Goal: Task Accomplishment & Management: Complete application form

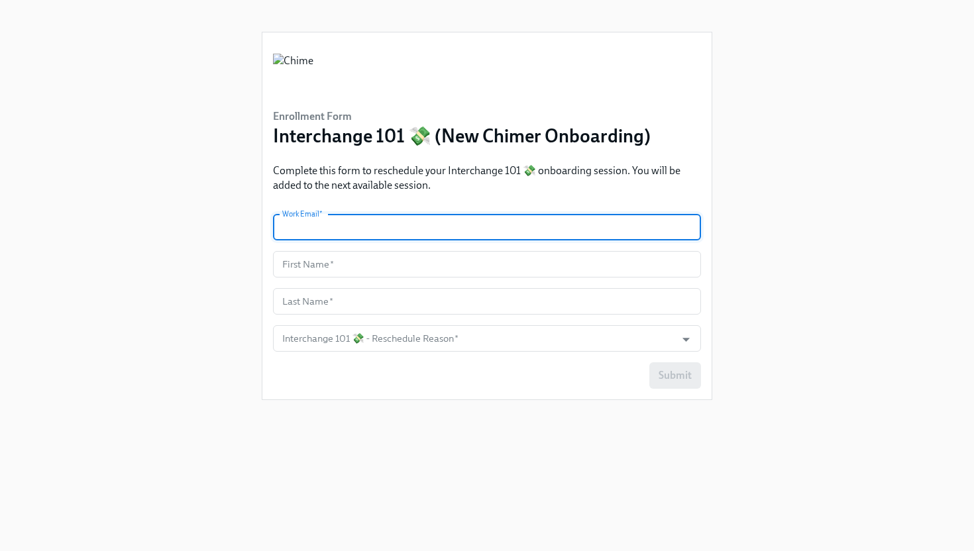
click at [459, 224] on input "text" at bounding box center [487, 227] width 428 height 26
type input "[PERSON_NAME][EMAIL_ADDRESS][PERSON_NAME][DOMAIN_NAME]"
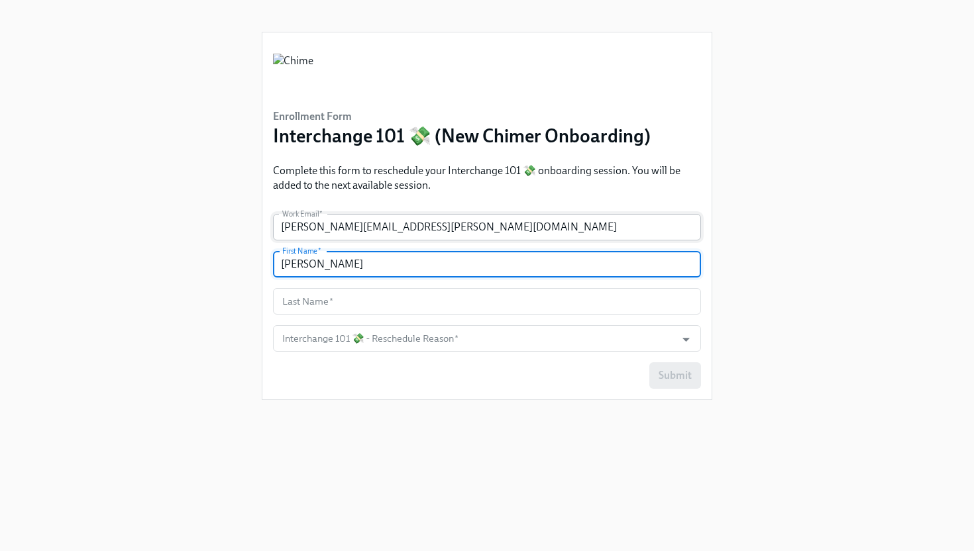
type input "[PERSON_NAME]"
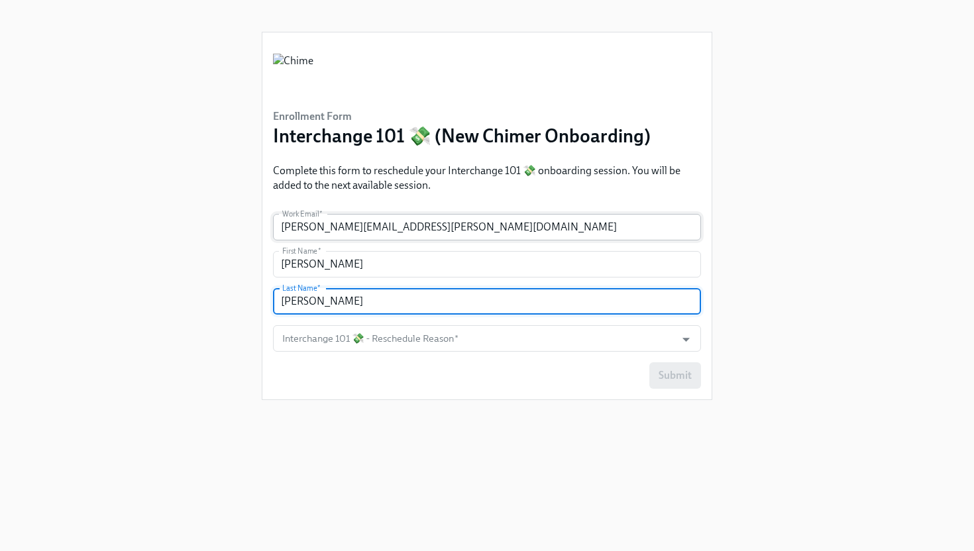
type input "[PERSON_NAME]"
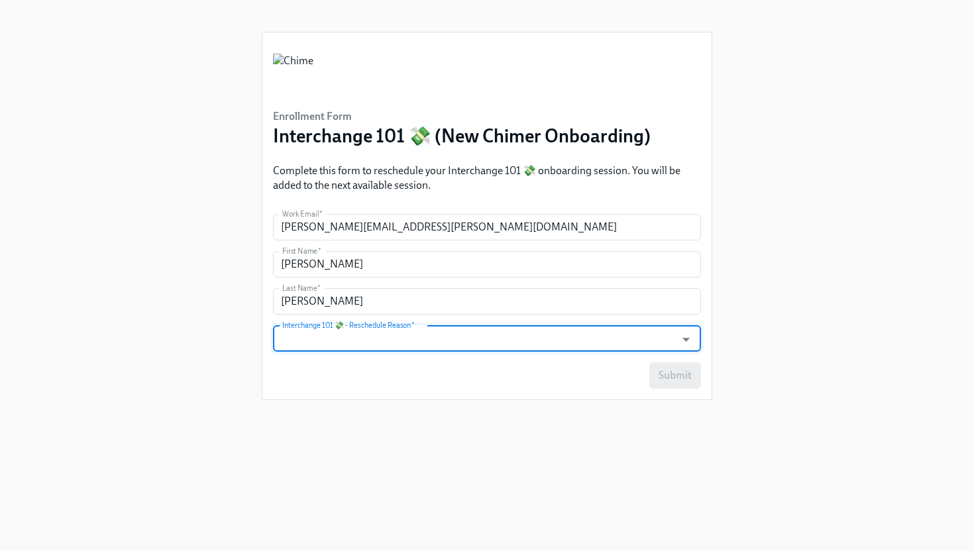
click at [479, 348] on input "Interchange 101 💸 - Reschedule Reason   *" at bounding box center [473, 338] width 389 height 26
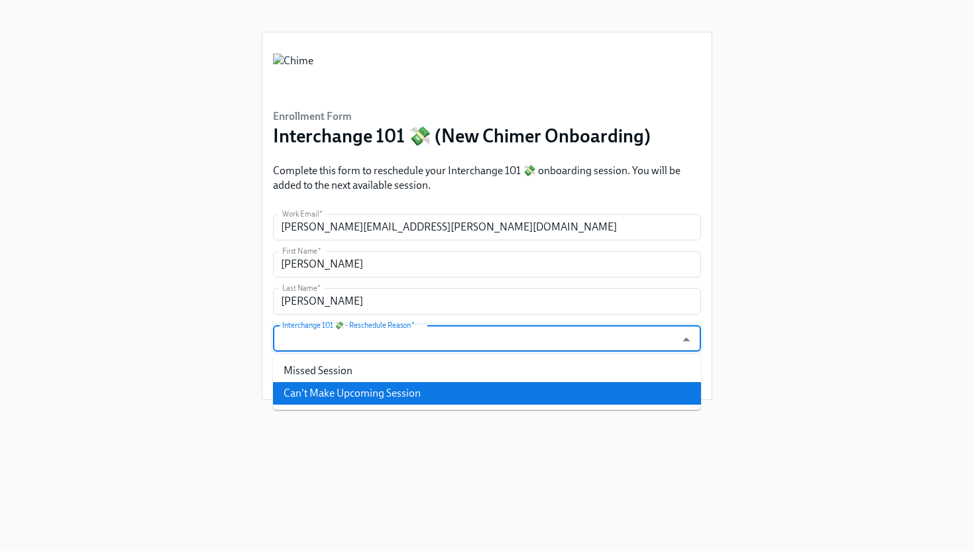
click at [465, 390] on li "Can't Make Upcoming Session" at bounding box center [487, 393] width 428 height 23
type input "Can't Make Upcoming Session"
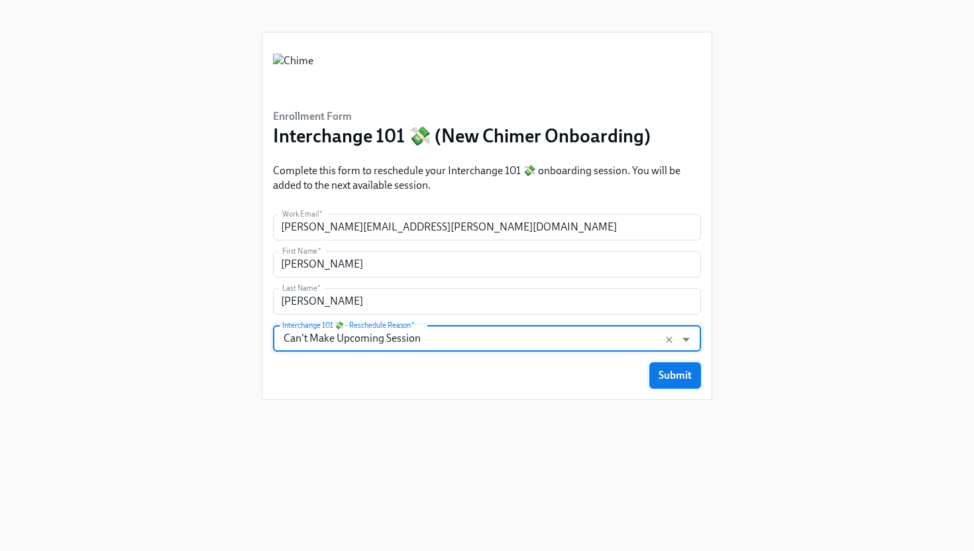
click at [666, 369] on span "Submit" at bounding box center [674, 375] width 33 height 13
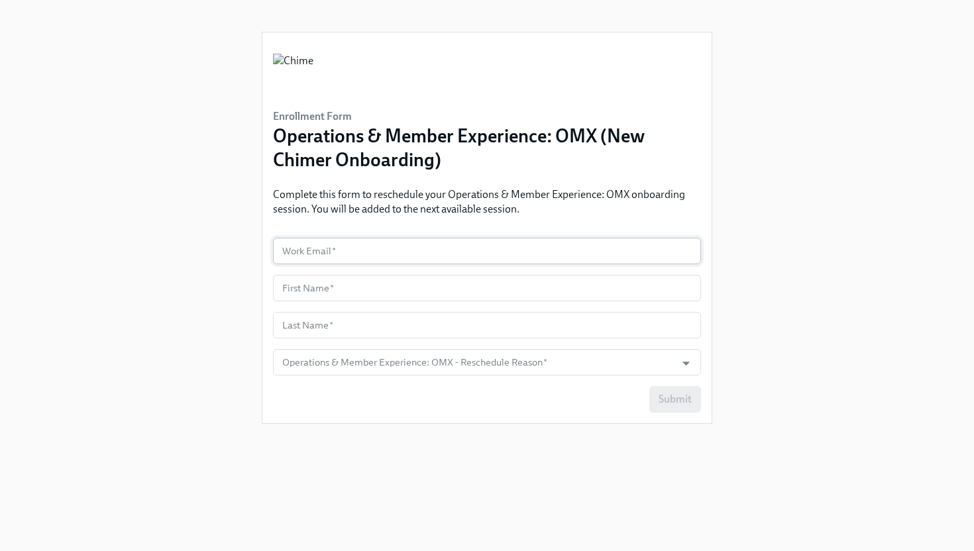
click at [451, 250] on input "text" at bounding box center [487, 251] width 428 height 26
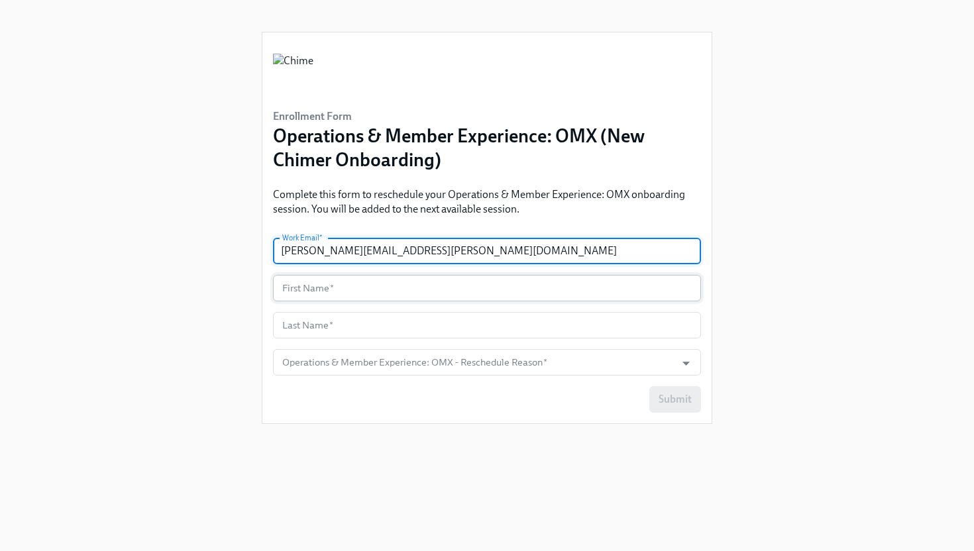
type input "[PERSON_NAME][EMAIL_ADDRESS][PERSON_NAME][DOMAIN_NAME]"
click at [434, 289] on input "text" at bounding box center [487, 288] width 428 height 26
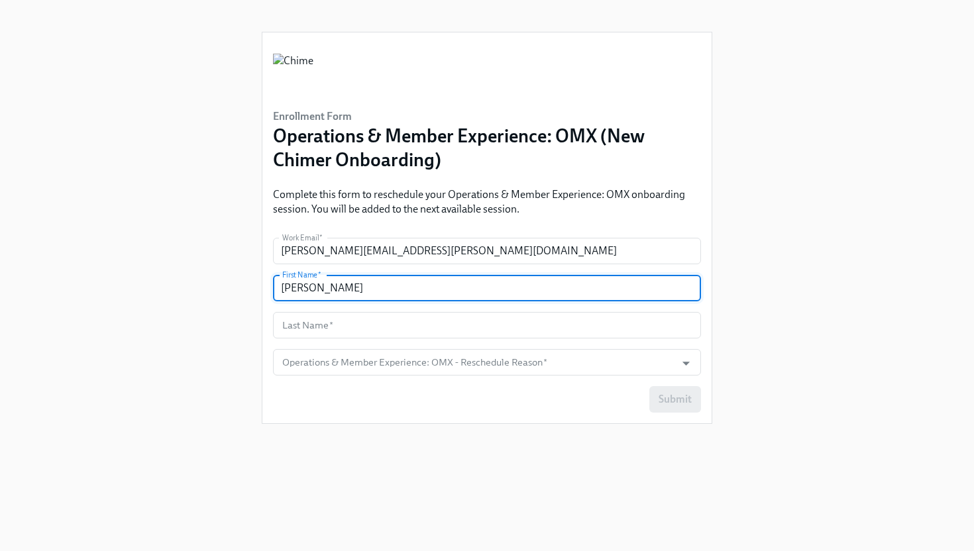
type input "[PERSON_NAME]"
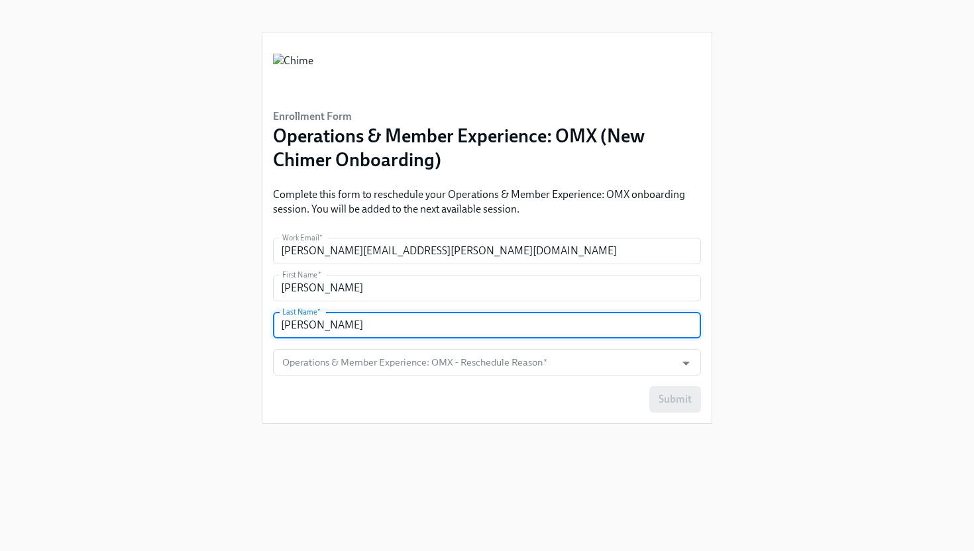
type input "[PERSON_NAME]"
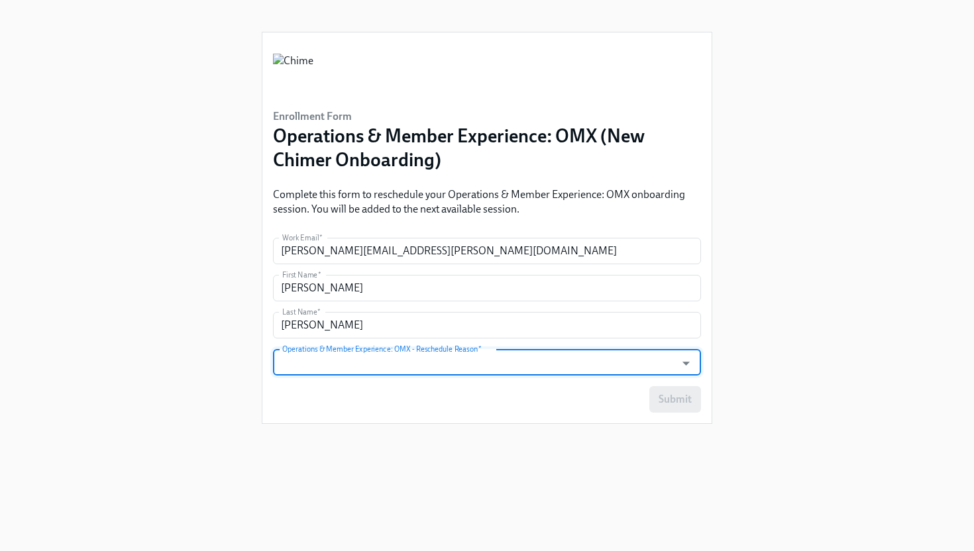
click at [541, 370] on input "Operations & Member Experience: OMX - Reschedule Reason   *" at bounding box center [473, 362] width 389 height 26
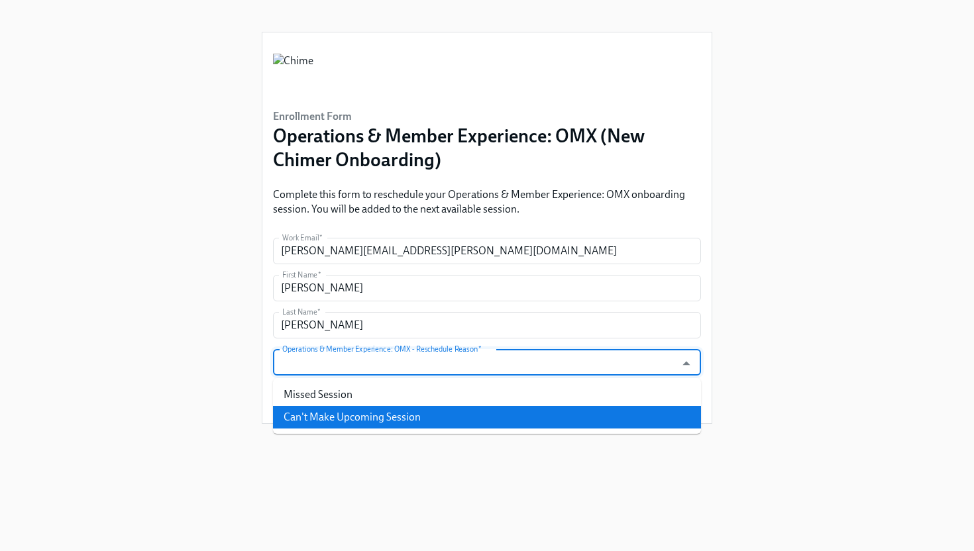
click at [552, 414] on li "Can't Make Upcoming Session" at bounding box center [487, 417] width 428 height 23
type input "Can't Make Upcoming Session"
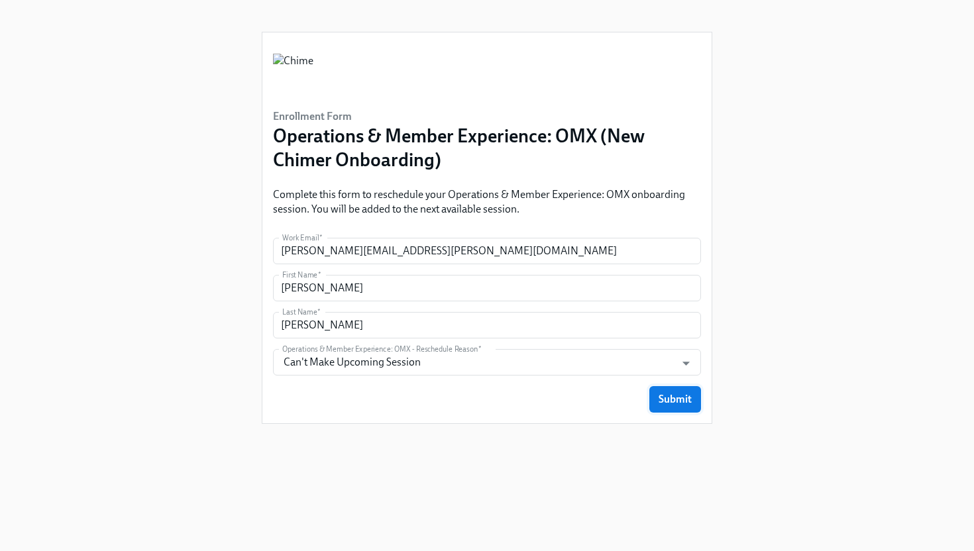
click at [661, 405] on span "Submit" at bounding box center [674, 399] width 33 height 13
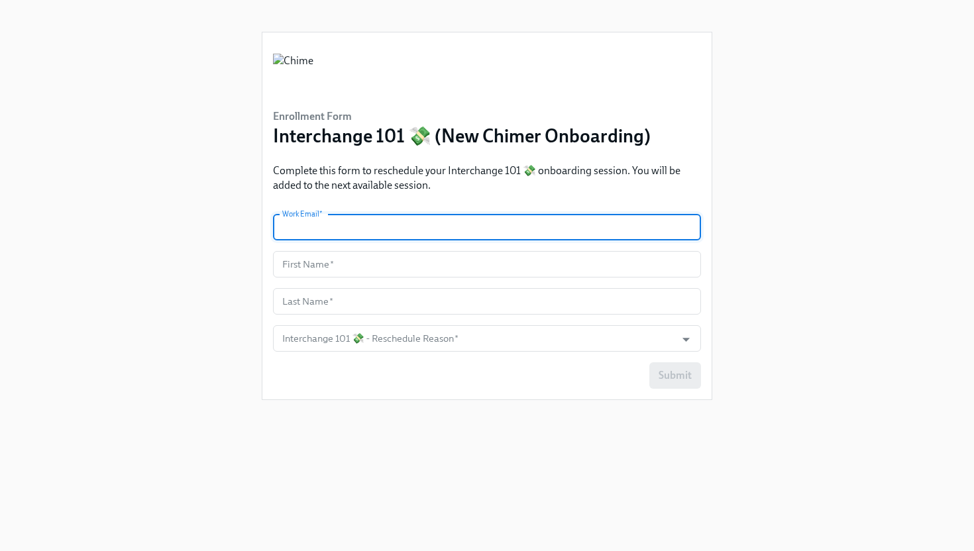
click at [452, 236] on input "text" at bounding box center [487, 227] width 428 height 26
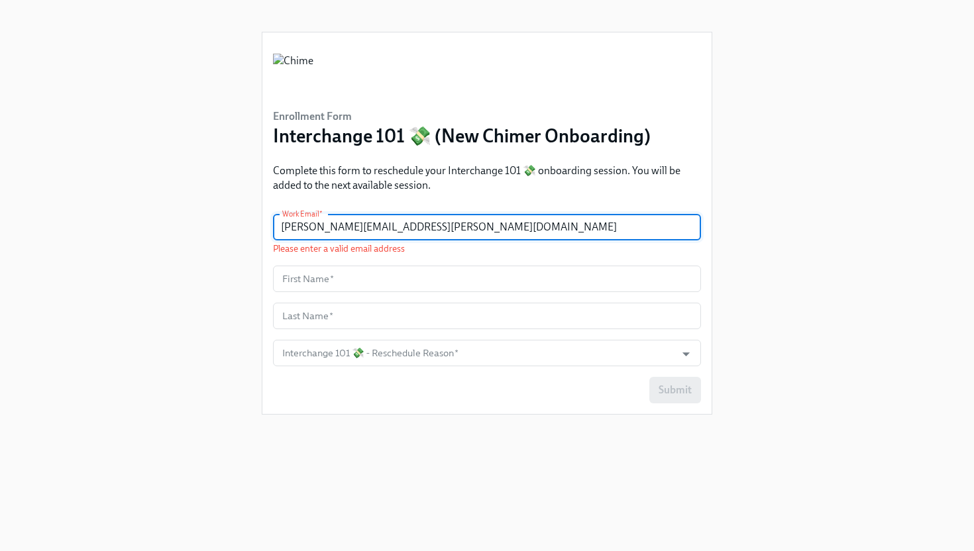
type input "ciara.tincher@chime.com"
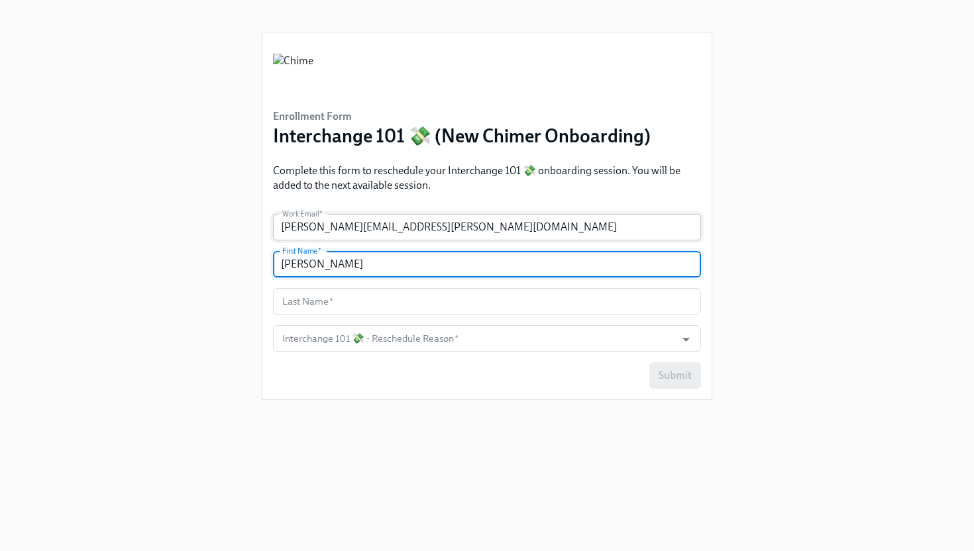
type input "[PERSON_NAME]"
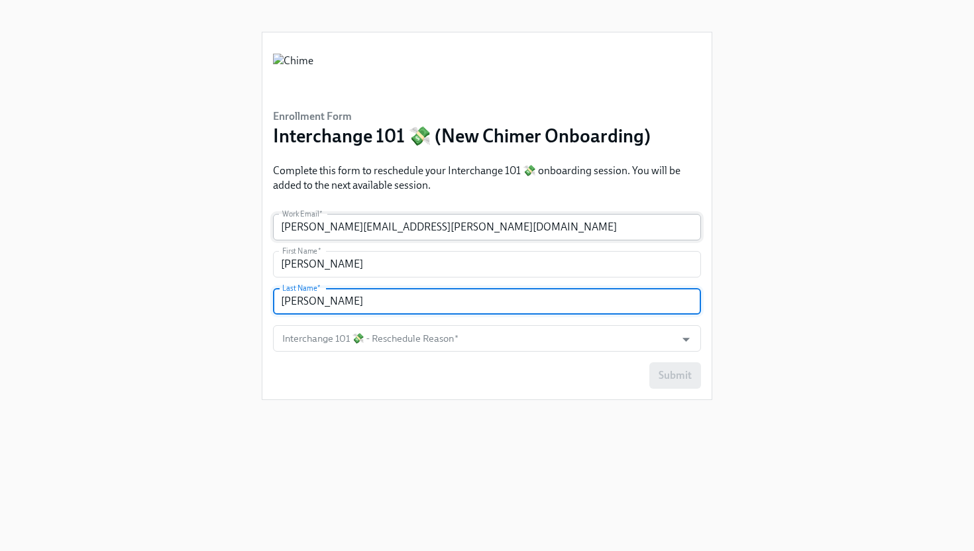
type input "[PERSON_NAME]"
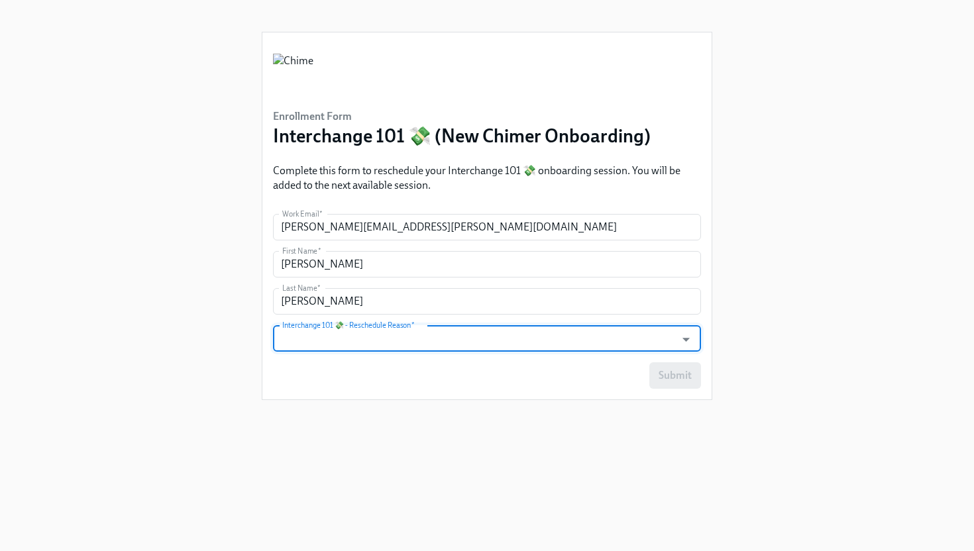
click at [511, 336] on input "Interchange 101 💸 - Reschedule Reason   *" at bounding box center [473, 338] width 389 height 26
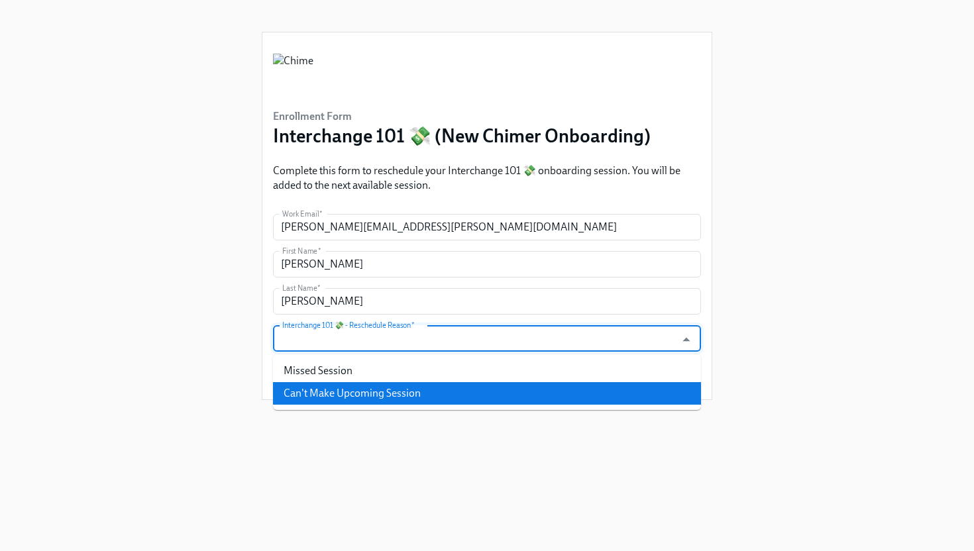
click at [487, 383] on li "Can't Make Upcoming Session" at bounding box center [487, 393] width 428 height 23
type input "Can't Make Upcoming Session"
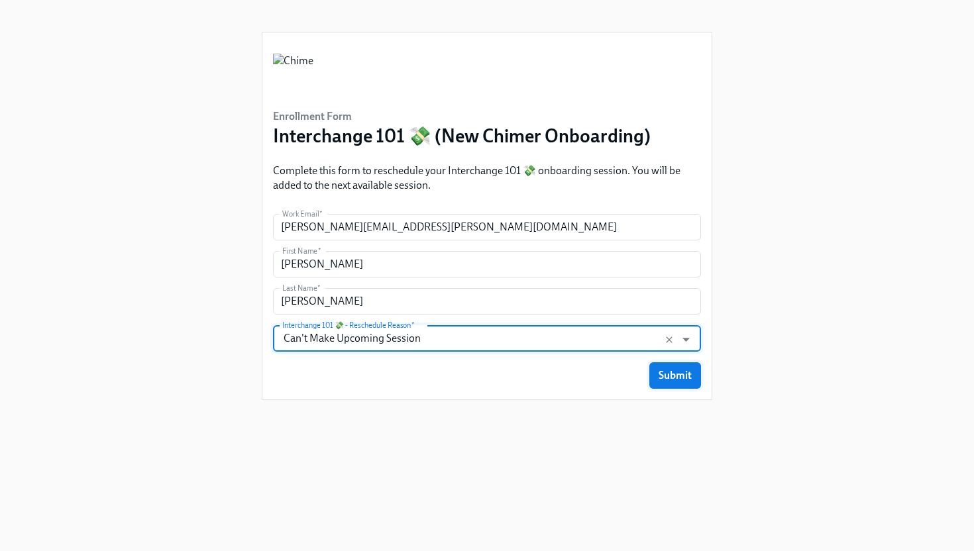
click at [649, 376] on div "Submit" at bounding box center [487, 375] width 428 height 26
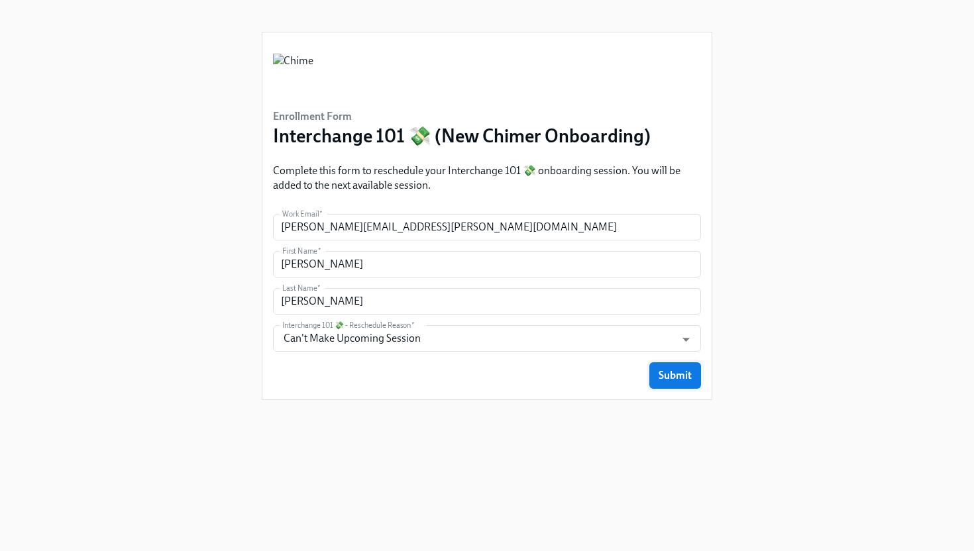
click at [677, 378] on span "Submit" at bounding box center [674, 375] width 33 height 13
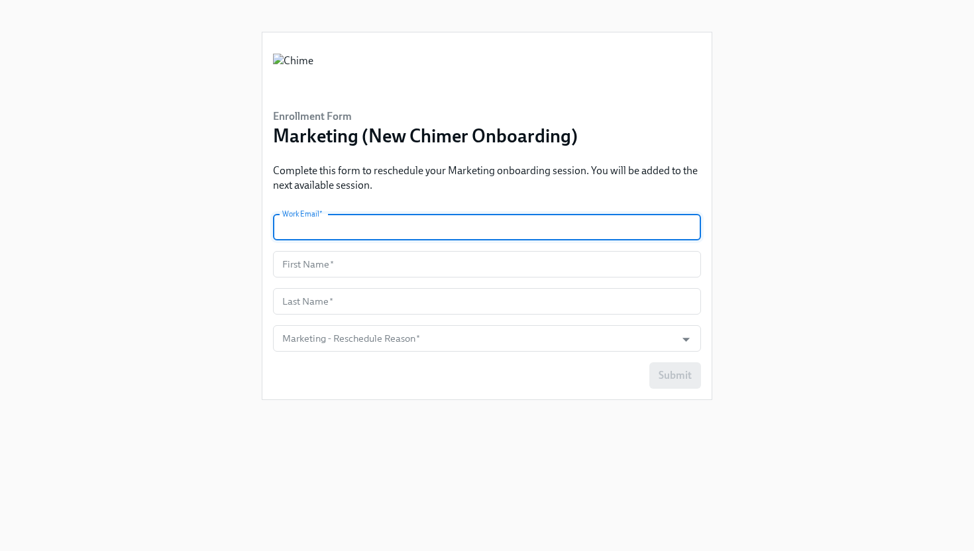
click at [449, 230] on input "text" at bounding box center [487, 227] width 428 height 26
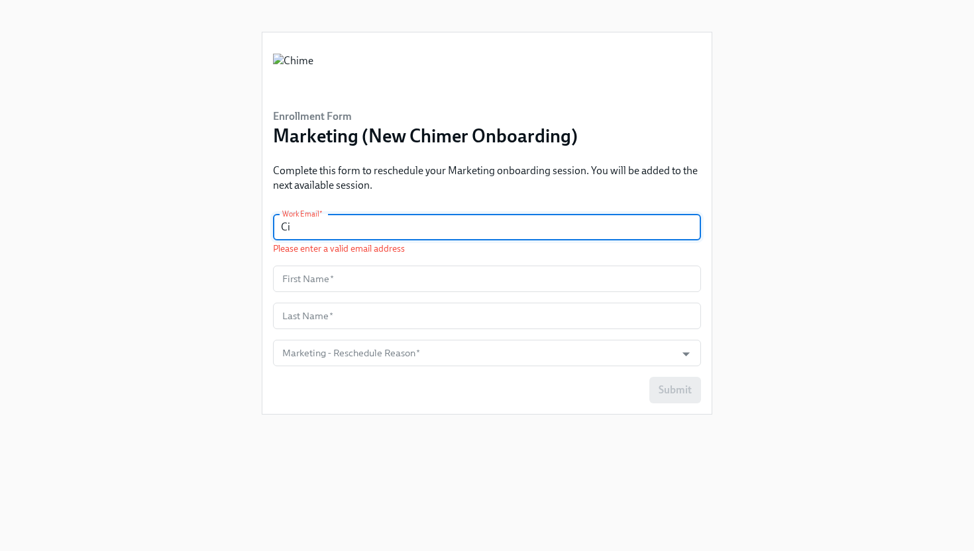
type input "C"
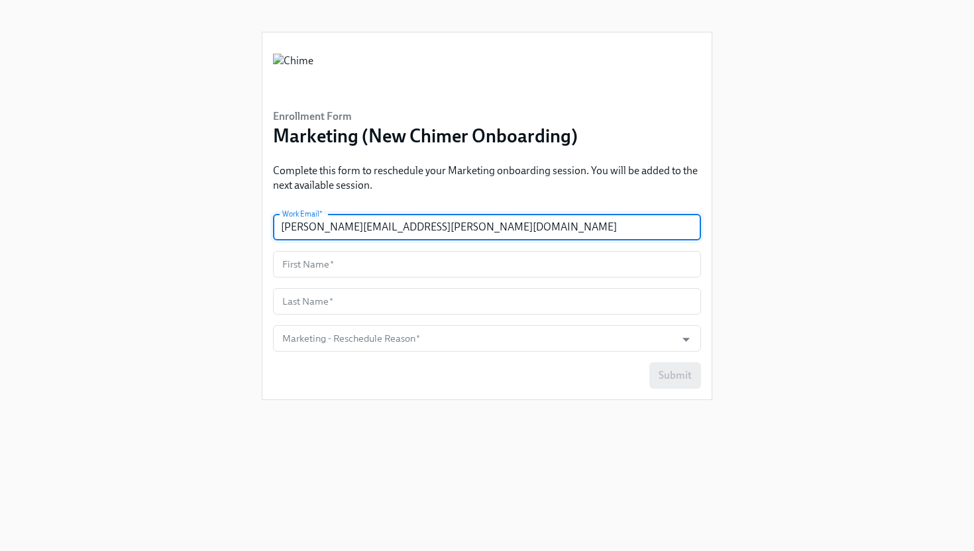
type input "ciara.tincher@chime.com"
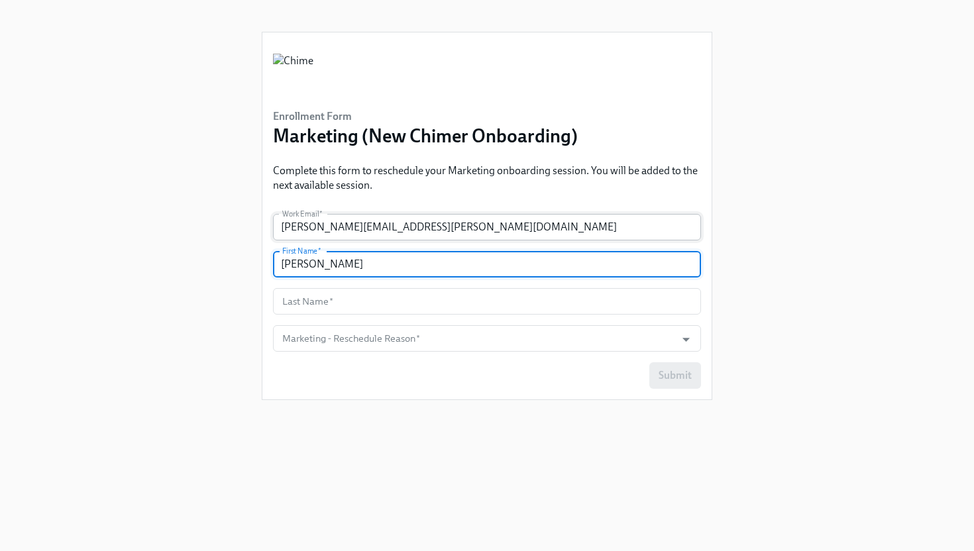
type input "[PERSON_NAME]"
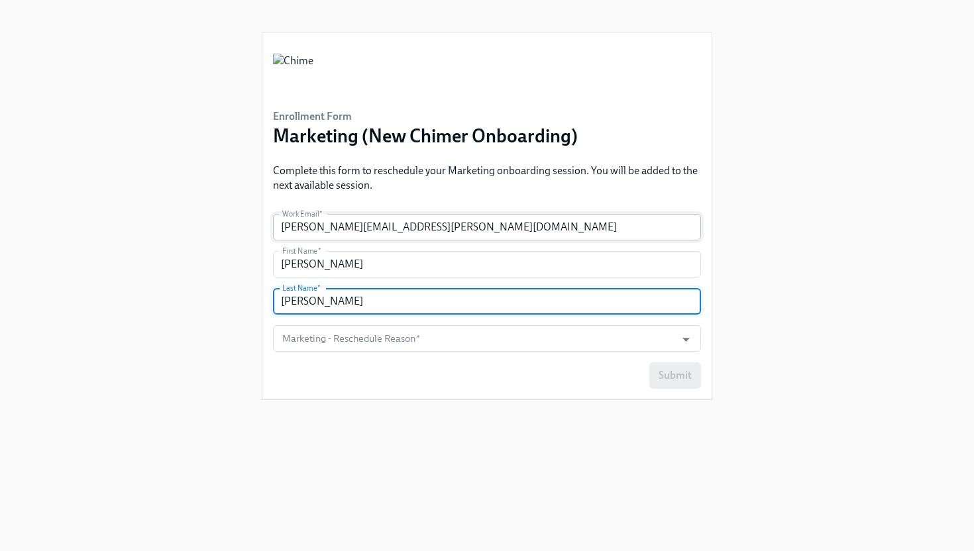
type input "[PERSON_NAME]"
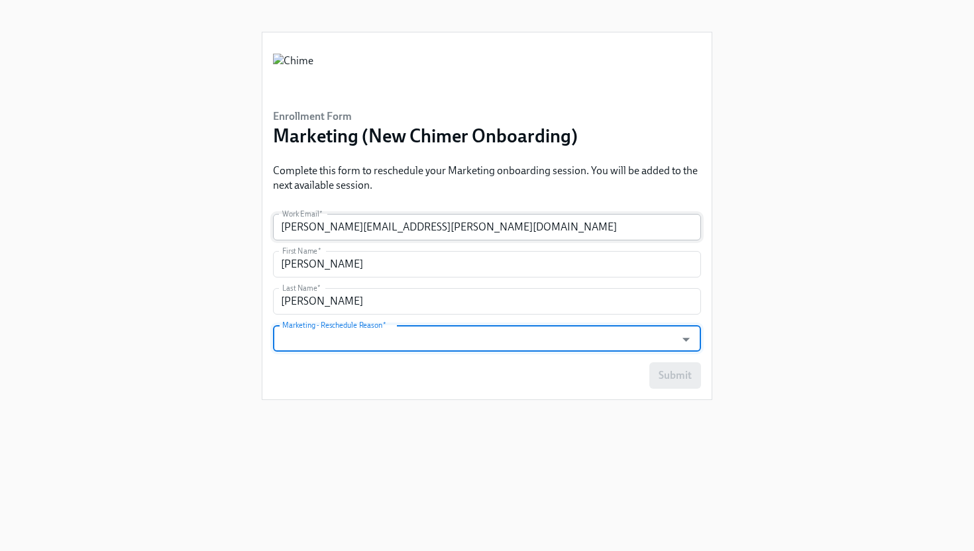
type input "c"
click at [482, 350] on input "c" at bounding box center [473, 338] width 389 height 26
click at [681, 342] on icon "Close" at bounding box center [686, 339] width 18 height 18
click at [664, 346] on div at bounding box center [678, 339] width 34 height 21
click at [682, 343] on icon "Open" at bounding box center [686, 339] width 18 height 18
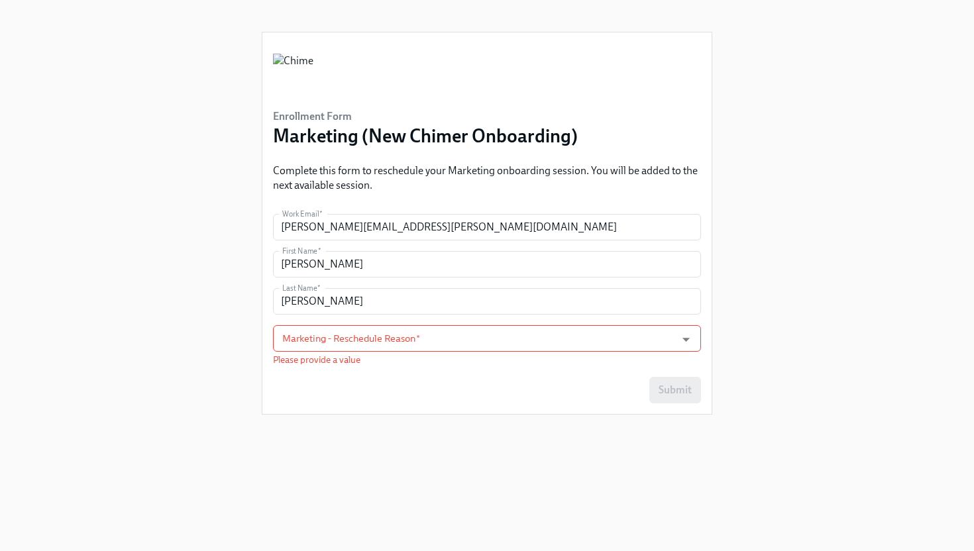
click at [727, 323] on div "Enrollment Form Marketing (New Chimer Onboarding) Complete this form to resched…" at bounding box center [486, 259] width 931 height 519
click at [612, 348] on input "Marketing - Reschedule Reason   *" at bounding box center [473, 338] width 389 height 26
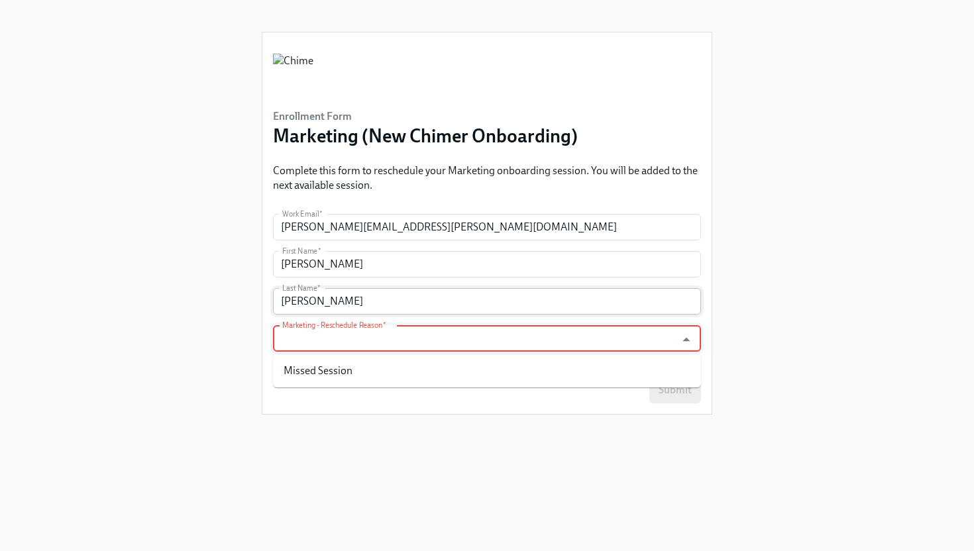
click at [569, 306] on input "[PERSON_NAME]" at bounding box center [487, 301] width 428 height 26
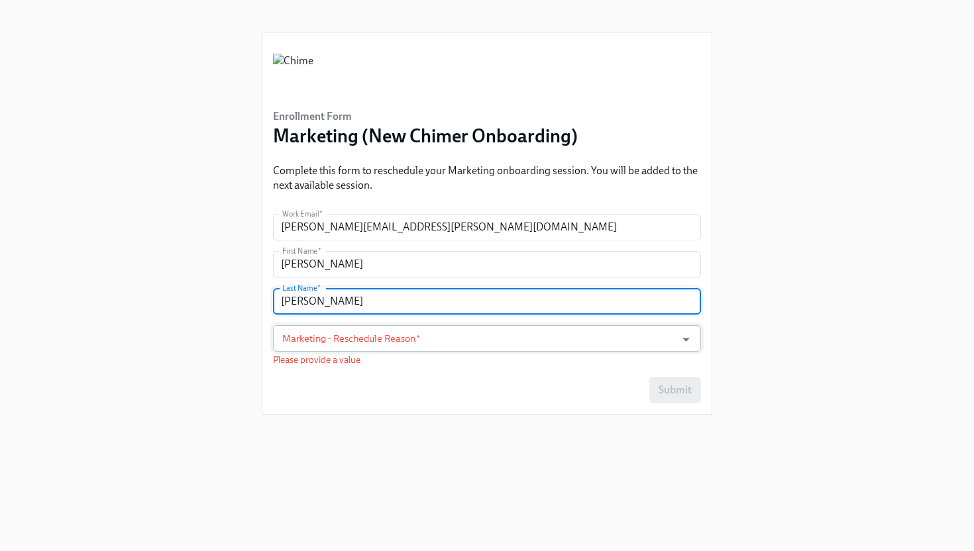
click at [626, 344] on input "Marketing - Reschedule Reason   *" at bounding box center [473, 338] width 389 height 26
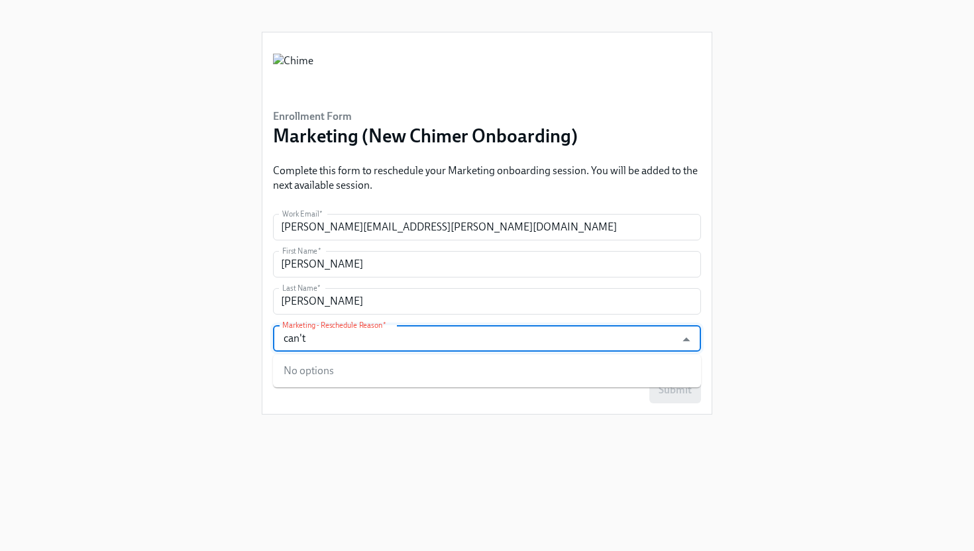
type input "can't"
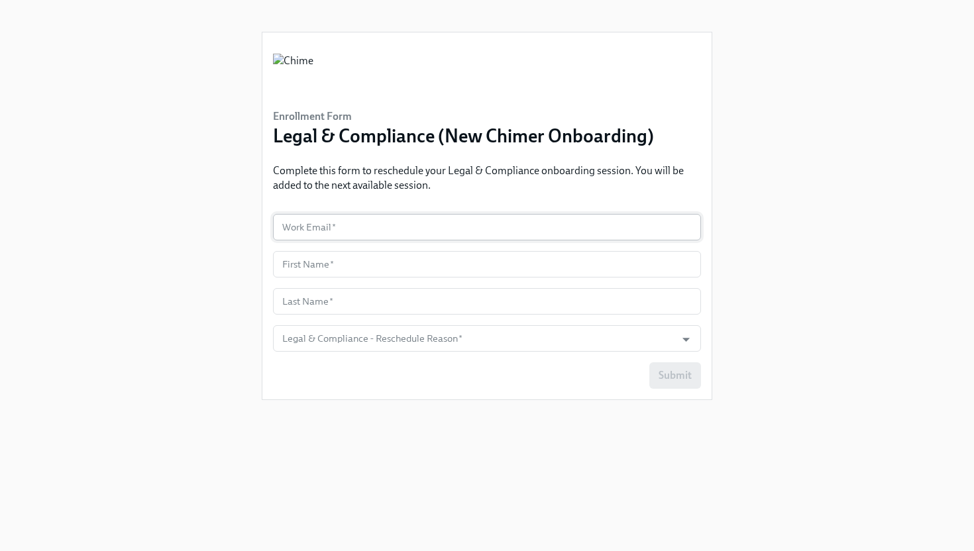
click at [500, 231] on input "text" at bounding box center [487, 227] width 428 height 26
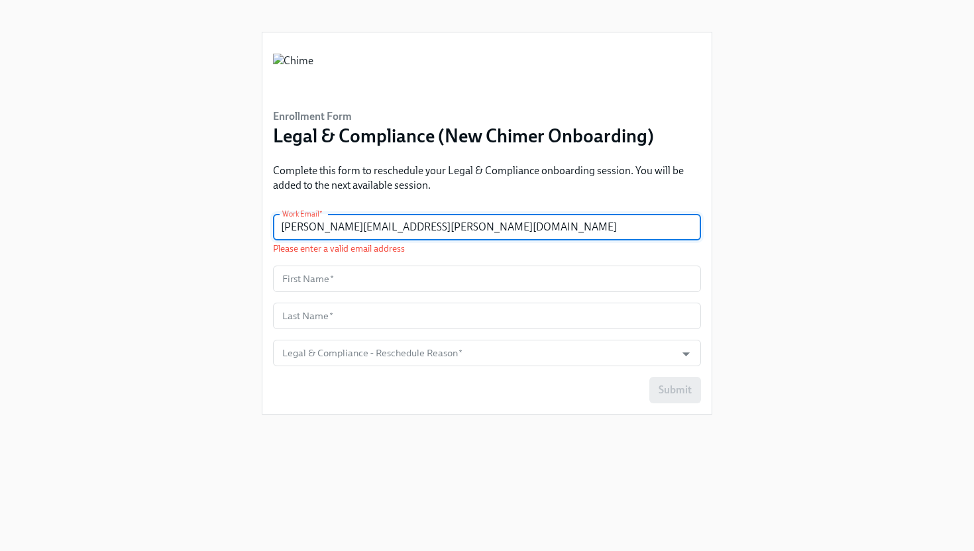
type input "[PERSON_NAME][EMAIL_ADDRESS][PERSON_NAME][DOMAIN_NAME]"
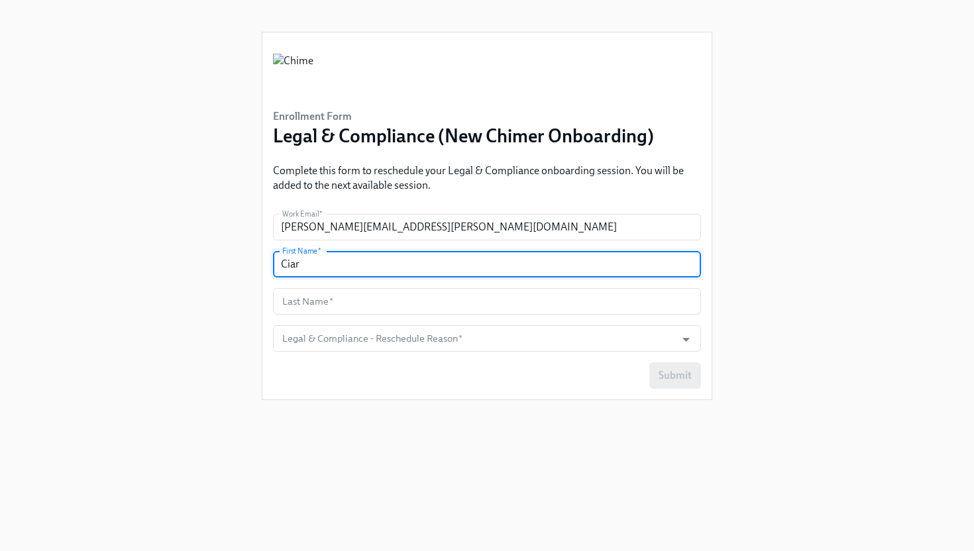
click at [452, 270] on input "Ciar" at bounding box center [487, 264] width 428 height 26
type input "[PERSON_NAME]"
click at [446, 305] on input "text" at bounding box center [487, 301] width 428 height 26
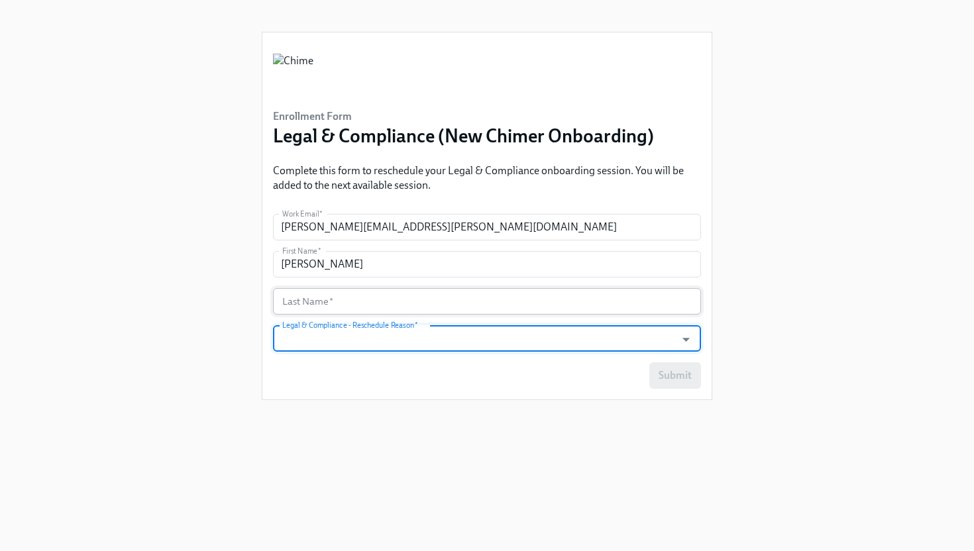
type input "T"
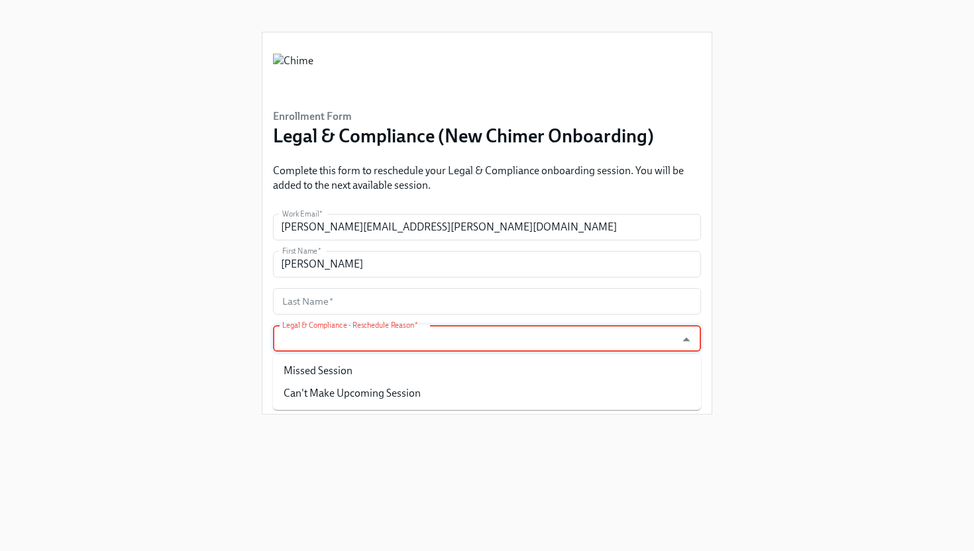
click at [423, 285] on form "Work Email   * ciara.tincher@chime.com Work Email * First Name   * Ciara First …" at bounding box center [487, 308] width 428 height 189
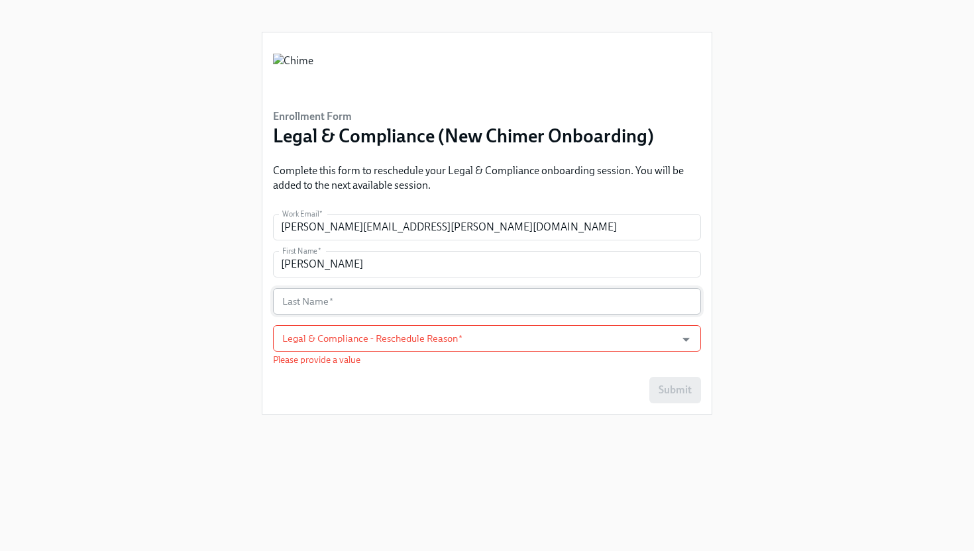
click at [423, 290] on input "text" at bounding box center [487, 301] width 428 height 26
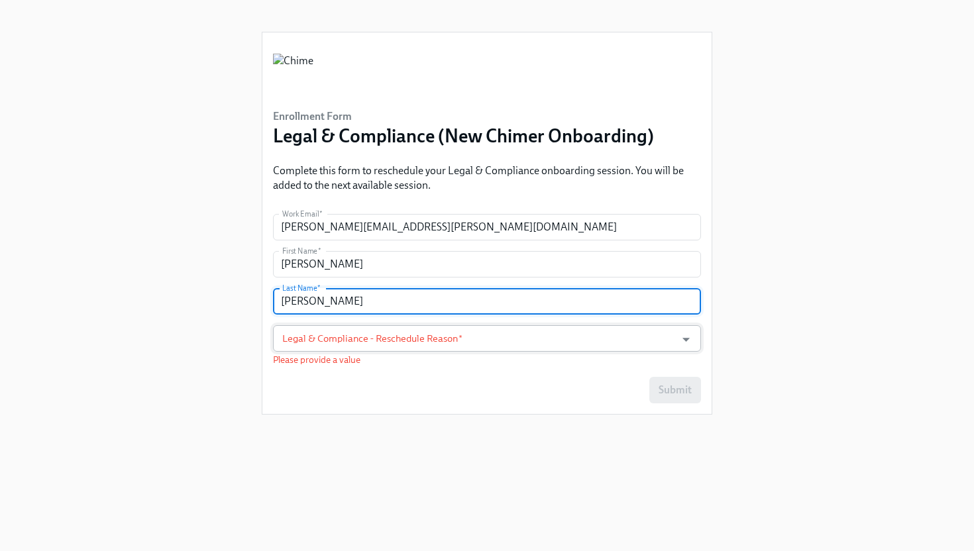
type input "[PERSON_NAME]"
click at [427, 346] on input "Legal & Compliance - Reschedule Reason   *" at bounding box center [473, 338] width 389 height 26
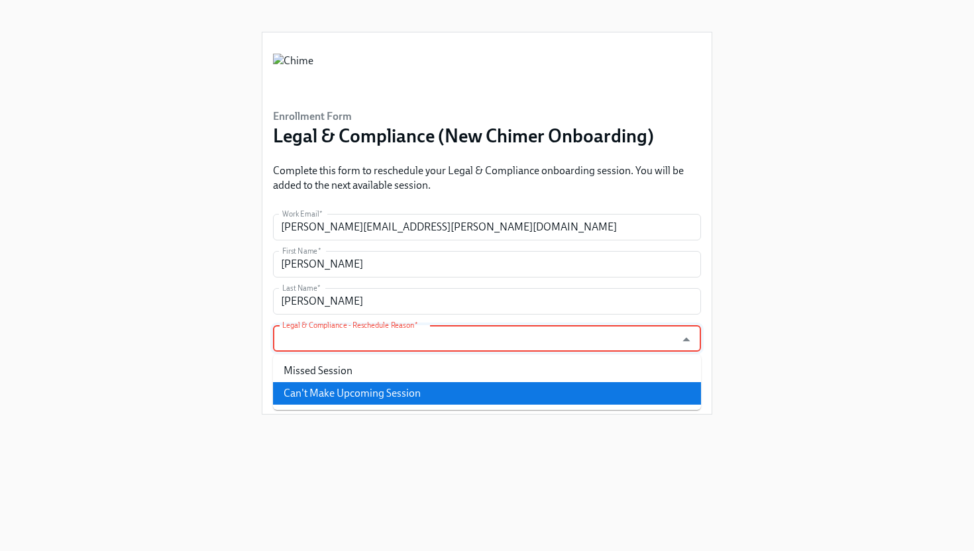
click at [421, 402] on li "Can't Make Upcoming Session" at bounding box center [487, 393] width 428 height 23
type input "Can't Make Upcoming Session"
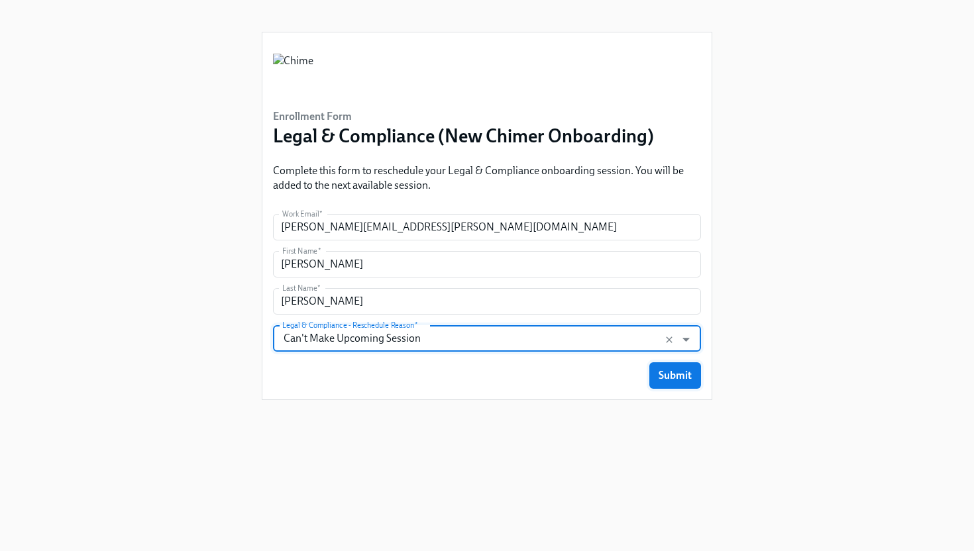
click at [679, 383] on button "Submit" at bounding box center [675, 375] width 52 height 26
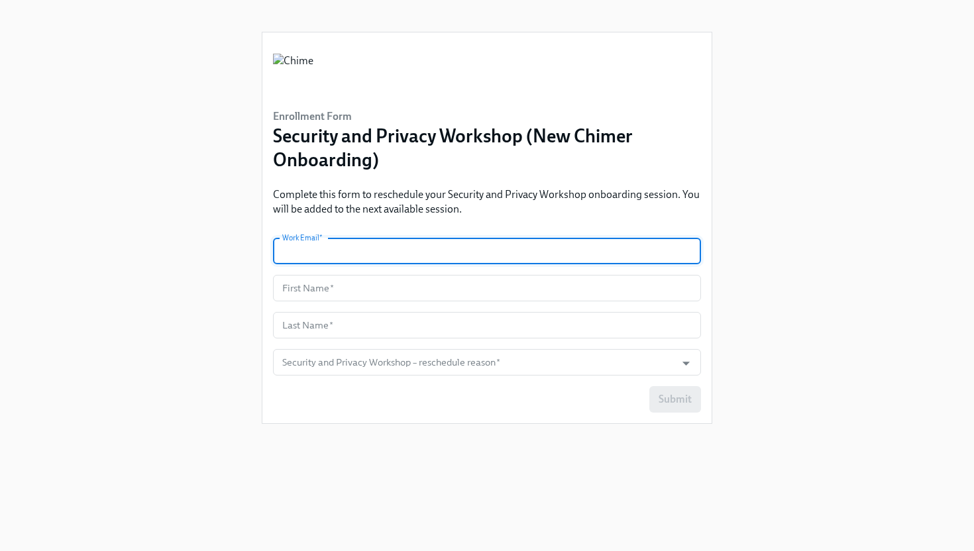
click at [507, 252] on input "text" at bounding box center [487, 251] width 428 height 26
type input "[PERSON_NAME][EMAIL_ADDRESS][PERSON_NAME][DOMAIN_NAME]"
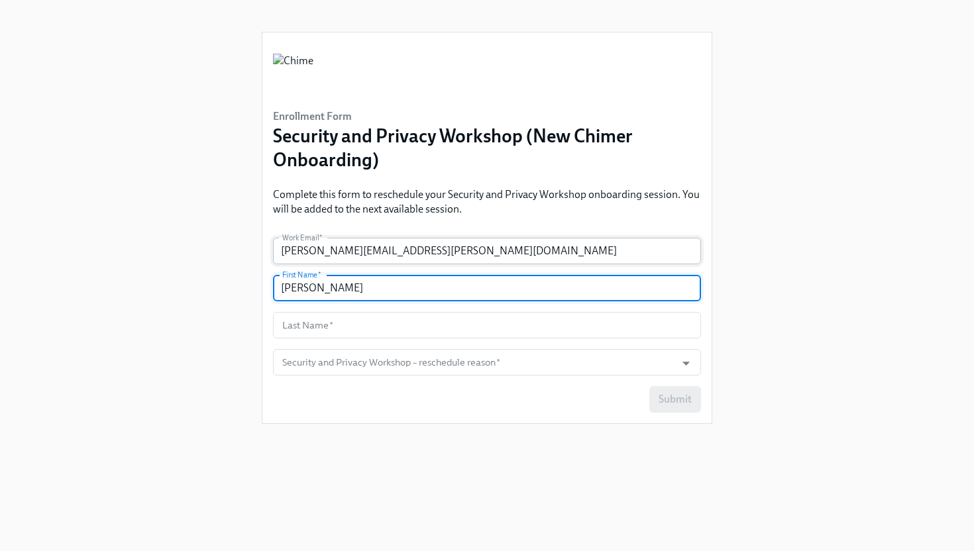
type input "[PERSON_NAME]"
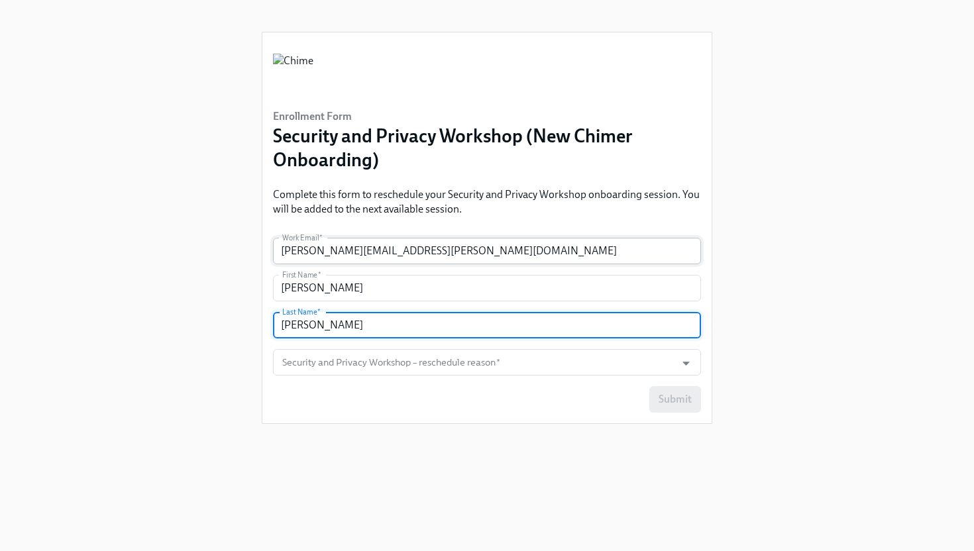
type input "[PERSON_NAME]"
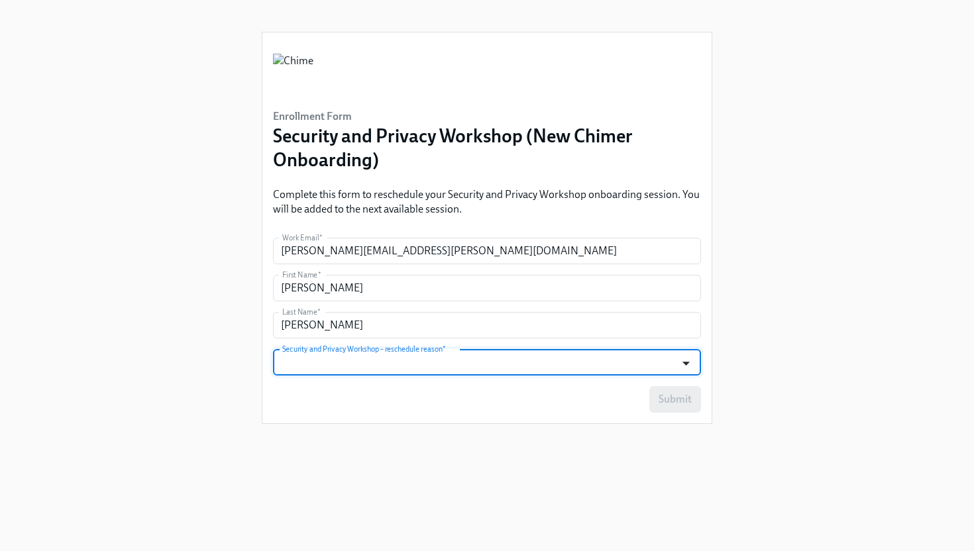
click at [685, 364] on icon "Open" at bounding box center [685, 364] width 7 height 4
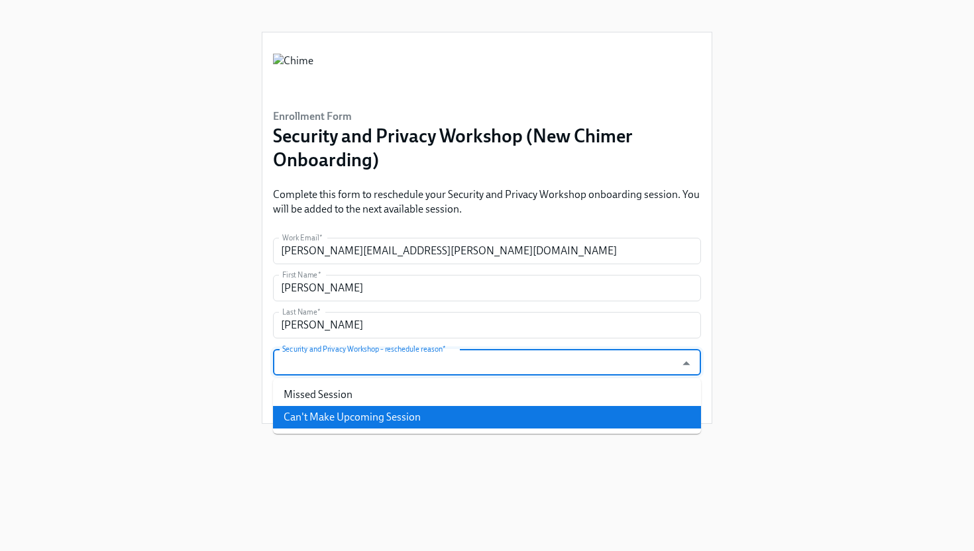
click at [658, 415] on li "Can't Make Upcoming Session" at bounding box center [487, 417] width 428 height 23
type input "Can't Make Upcoming Session"
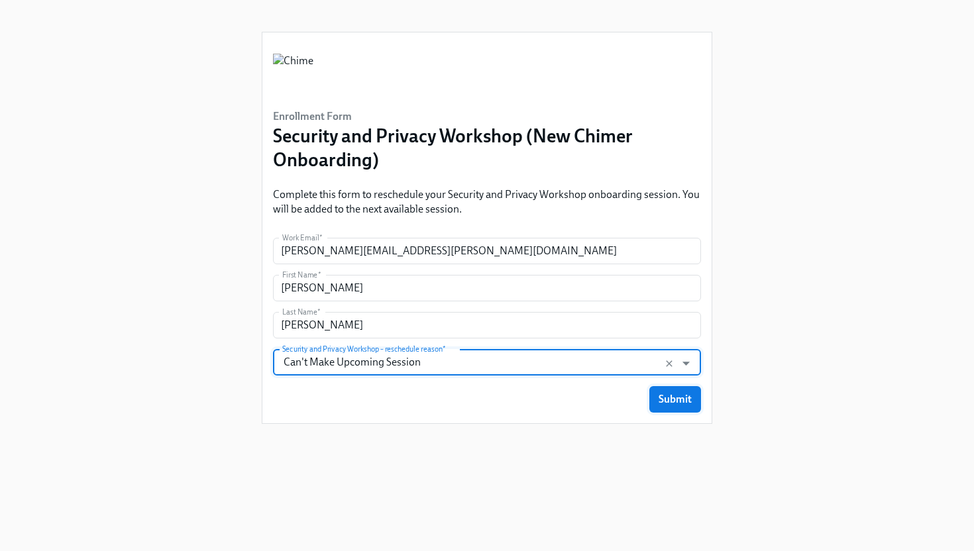
click at [680, 397] on span "Submit" at bounding box center [674, 399] width 33 height 13
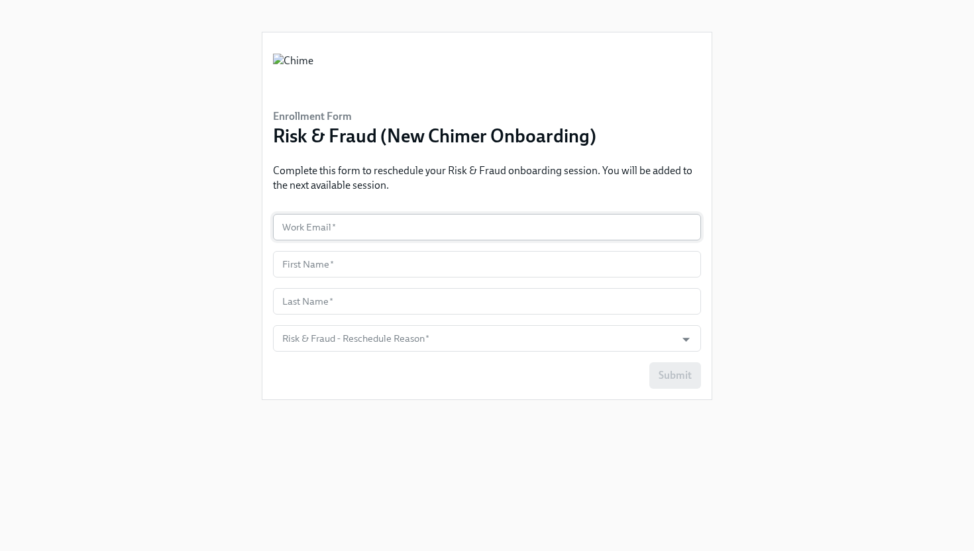
click at [463, 225] on input "text" at bounding box center [487, 227] width 428 height 26
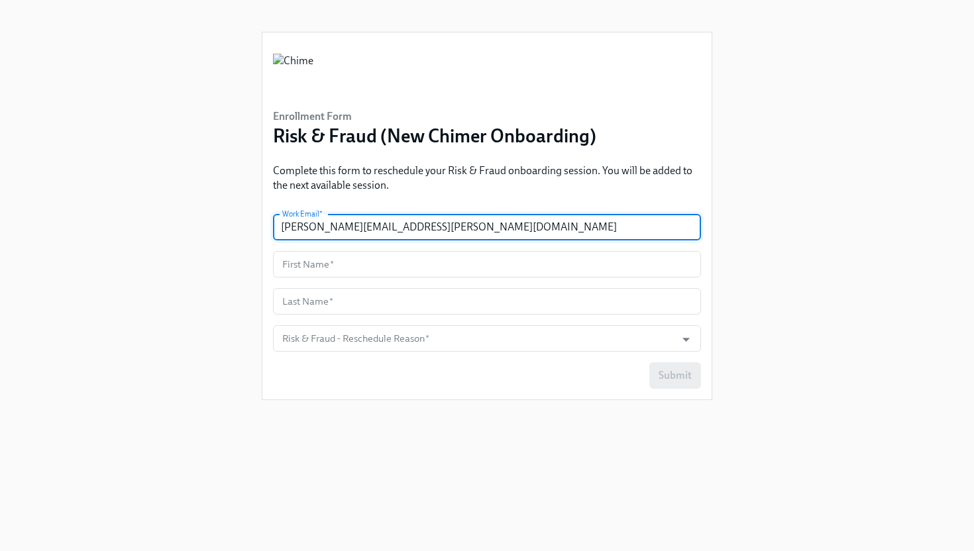
type input "[PERSON_NAME][EMAIL_ADDRESS][PERSON_NAME][DOMAIN_NAME]"
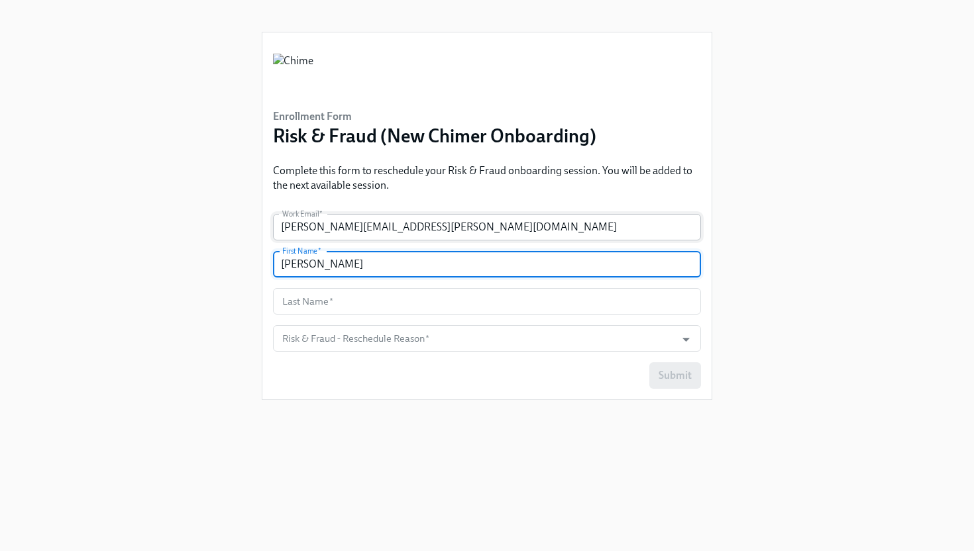
type input "[PERSON_NAME]"
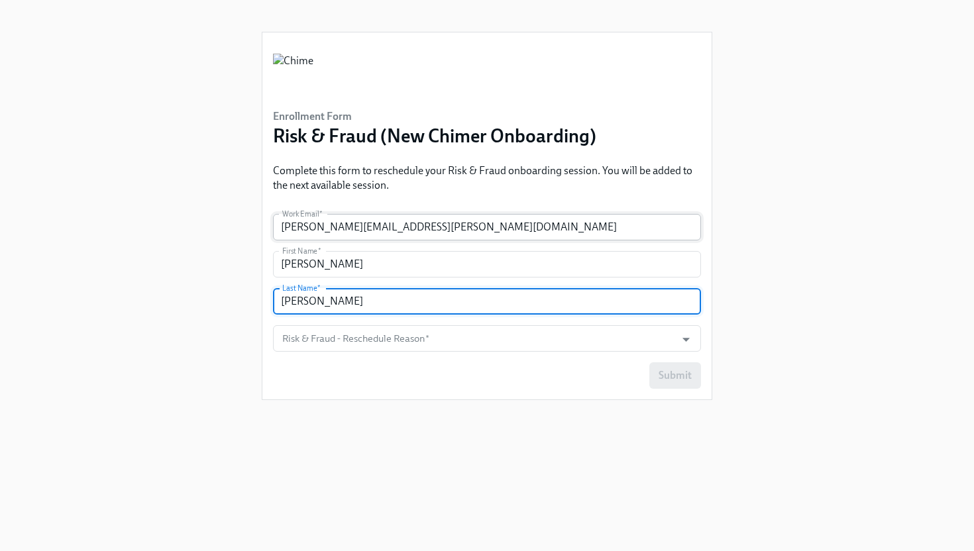
type input "[PERSON_NAME]"
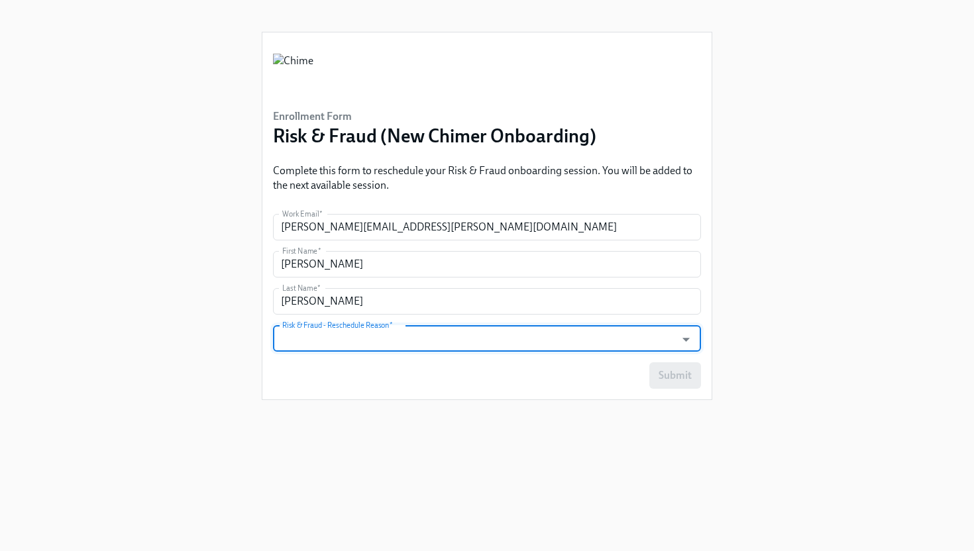
click at [668, 319] on form "Work Email   * [PERSON_NAME][EMAIL_ADDRESS][PERSON_NAME][DOMAIN_NAME] Work Emai…" at bounding box center [487, 301] width 428 height 175
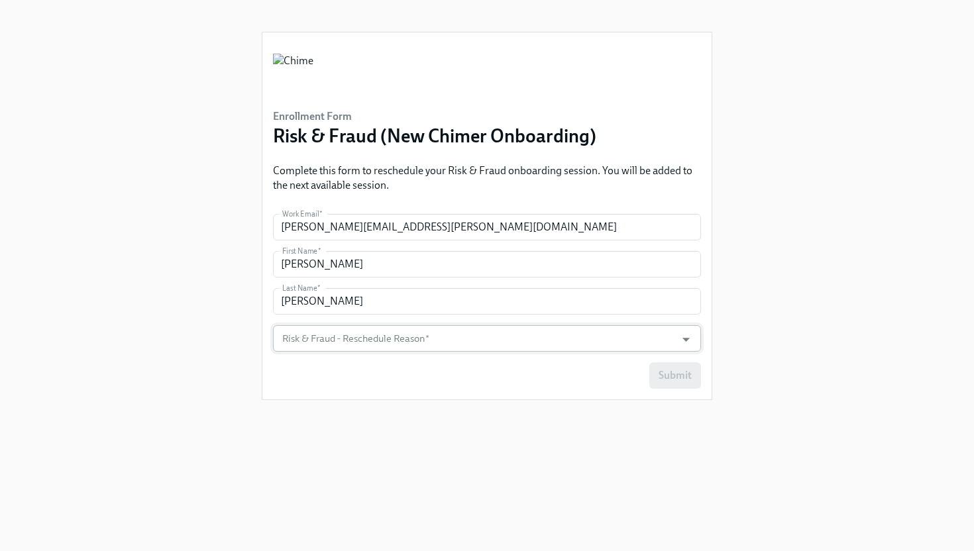
click at [668, 326] on input "Risk & Fraud - Reschedule Reason   *" at bounding box center [473, 338] width 389 height 26
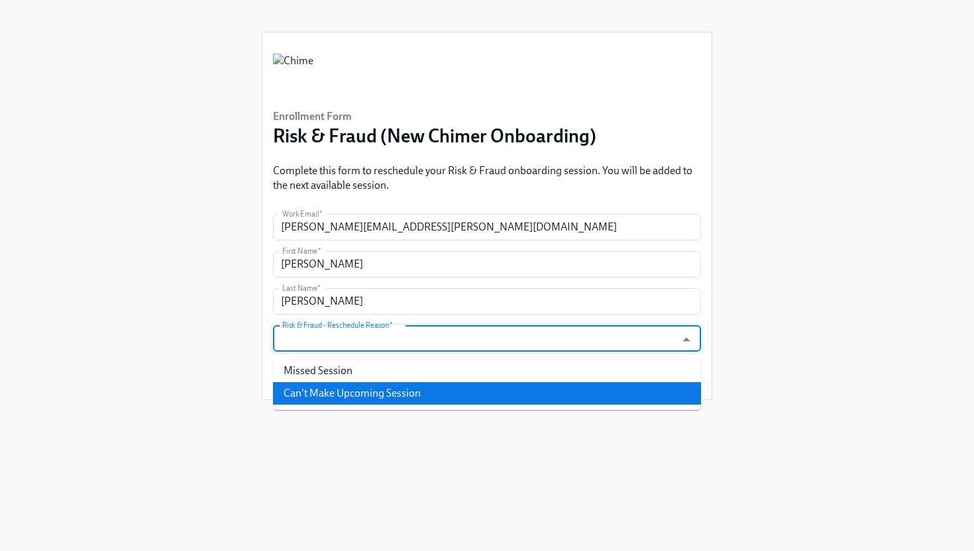
click at [657, 391] on li "Can't Make Upcoming Session" at bounding box center [487, 393] width 428 height 23
type input "Can't Make Upcoming Session"
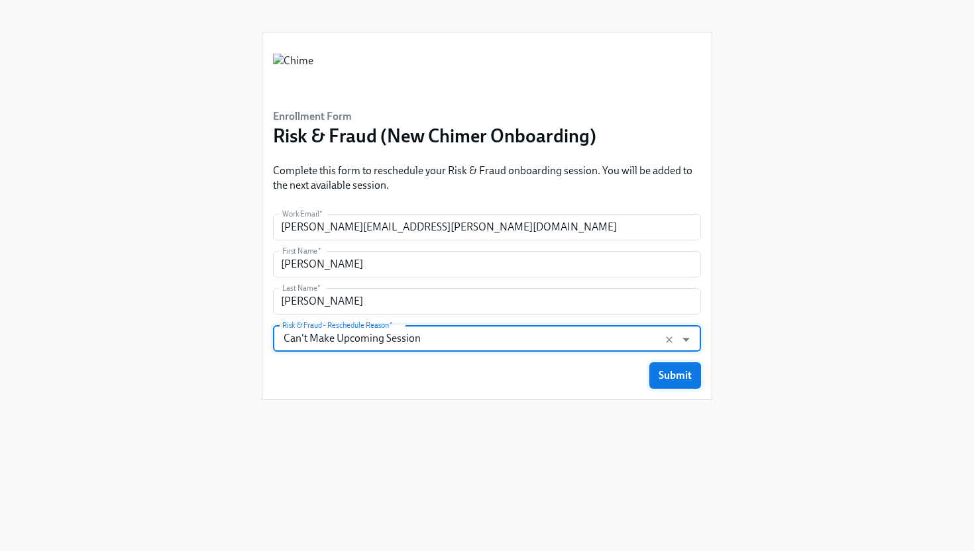
click at [681, 382] on button "Submit" at bounding box center [675, 375] width 52 height 26
